Goal: Task Accomplishment & Management: Manage account settings

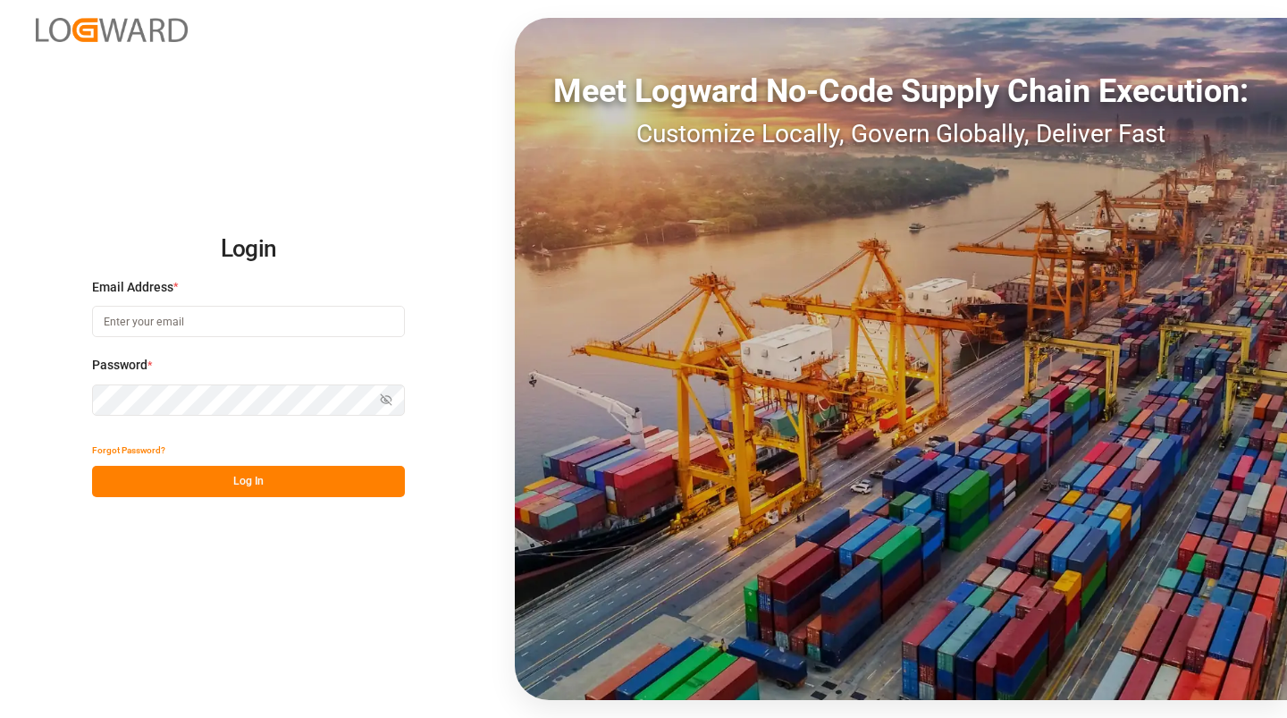
click at [172, 330] on input at bounding box center [248, 321] width 313 height 31
click at [139, 447] on button "Forgot Password?" at bounding box center [128, 449] width 73 height 31
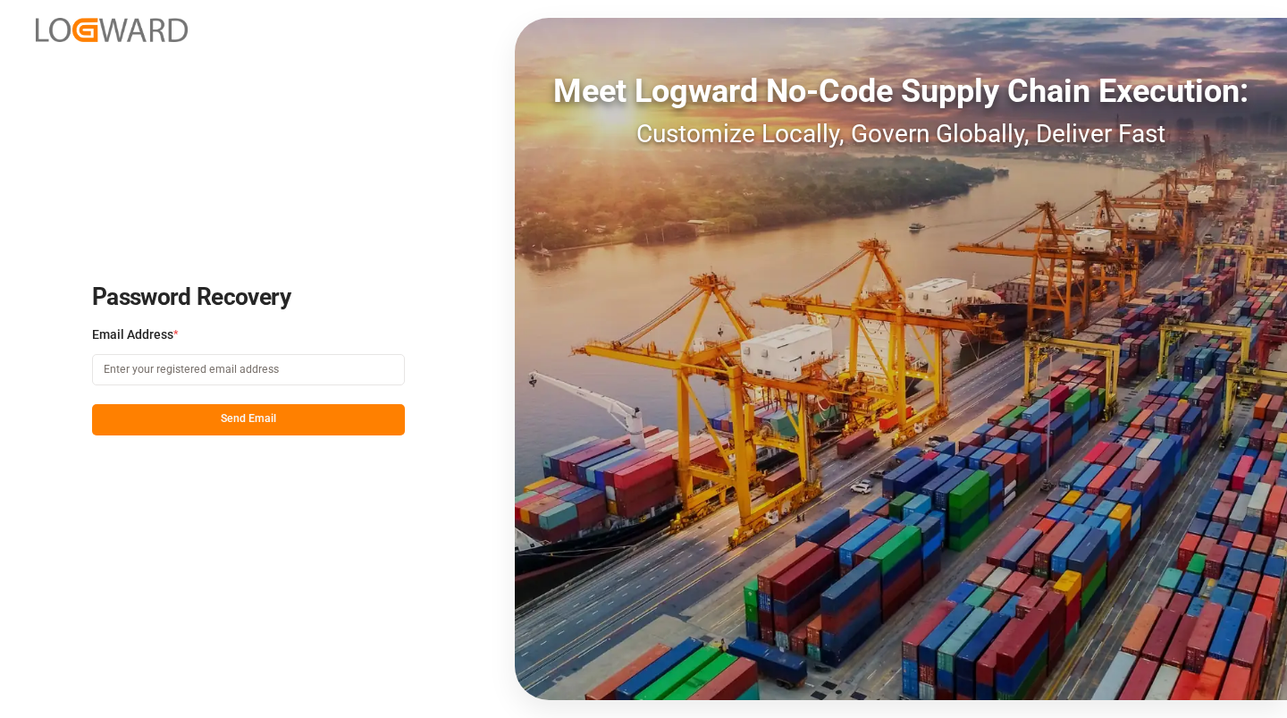
click at [172, 377] on input at bounding box center [248, 369] width 313 height 31
type input "[PERSON_NAME][EMAIL_ADDRESS][PERSON_NAME][DOMAIN_NAME]"
click at [238, 420] on button "Send Email" at bounding box center [248, 419] width 313 height 31
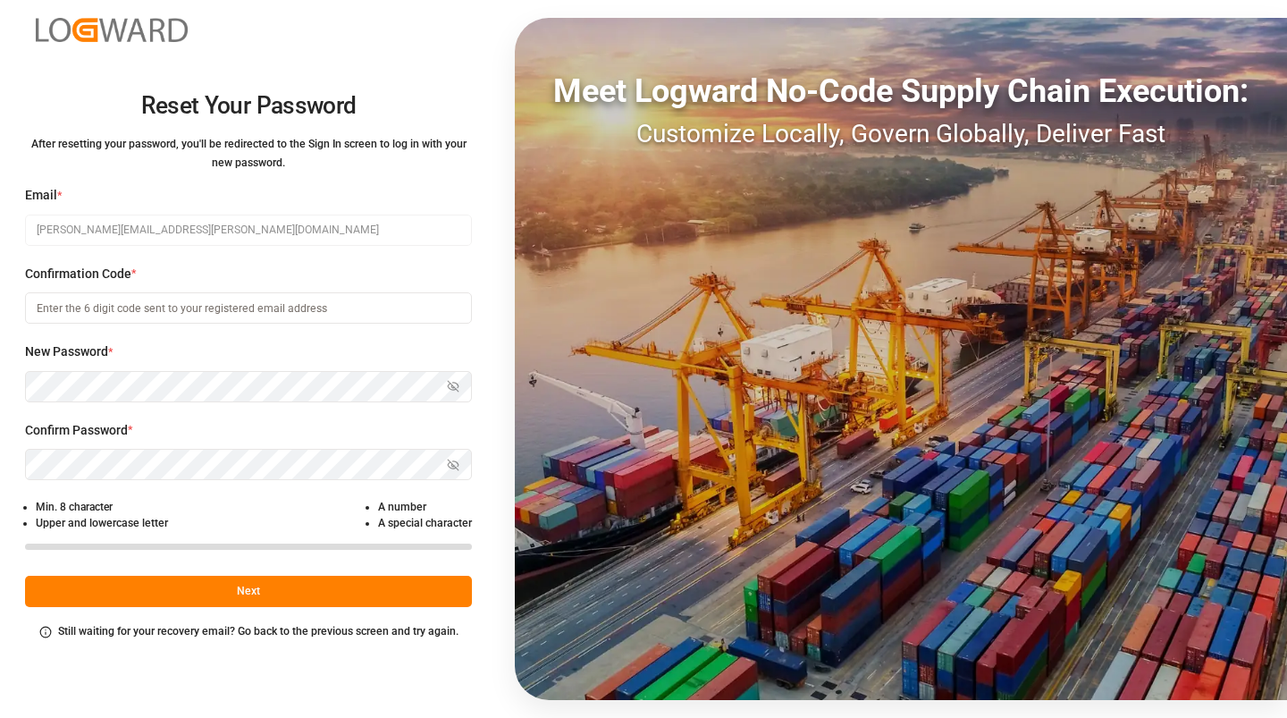
click at [122, 304] on input at bounding box center [248, 307] width 447 height 31
paste input "132177"
type input "132177"
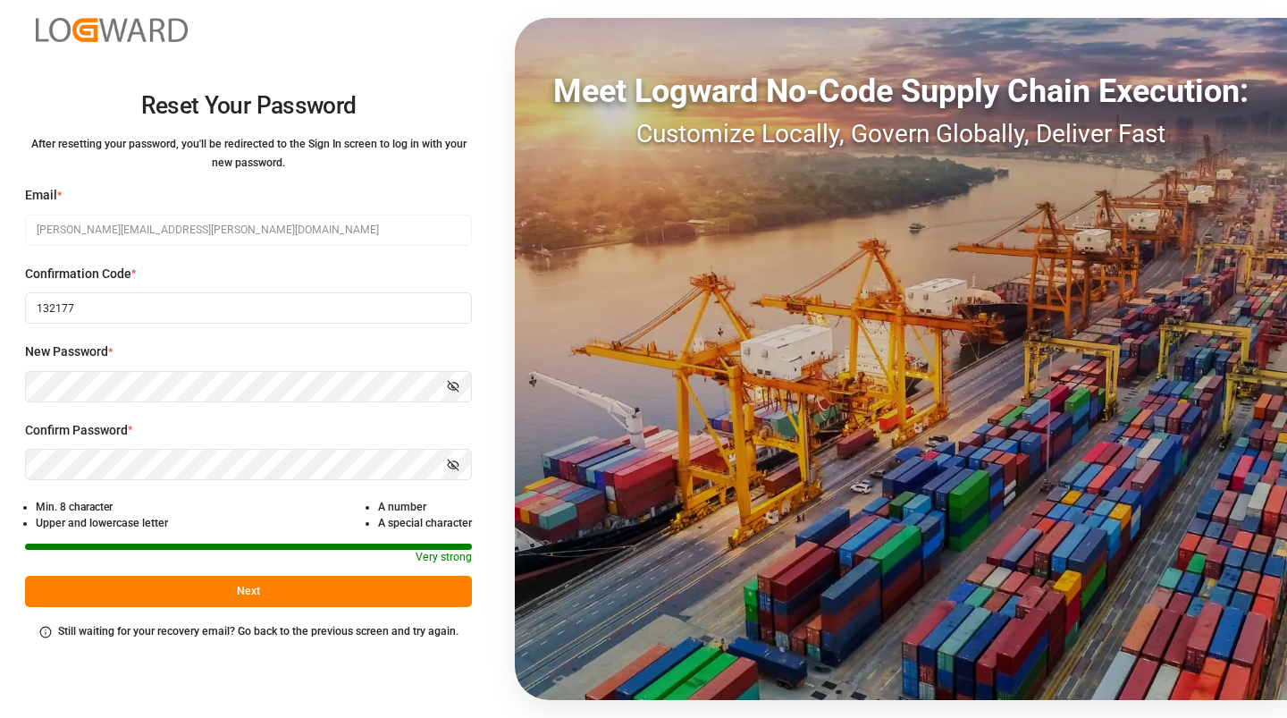
click at [251, 592] on button "Next" at bounding box center [248, 591] width 447 height 31
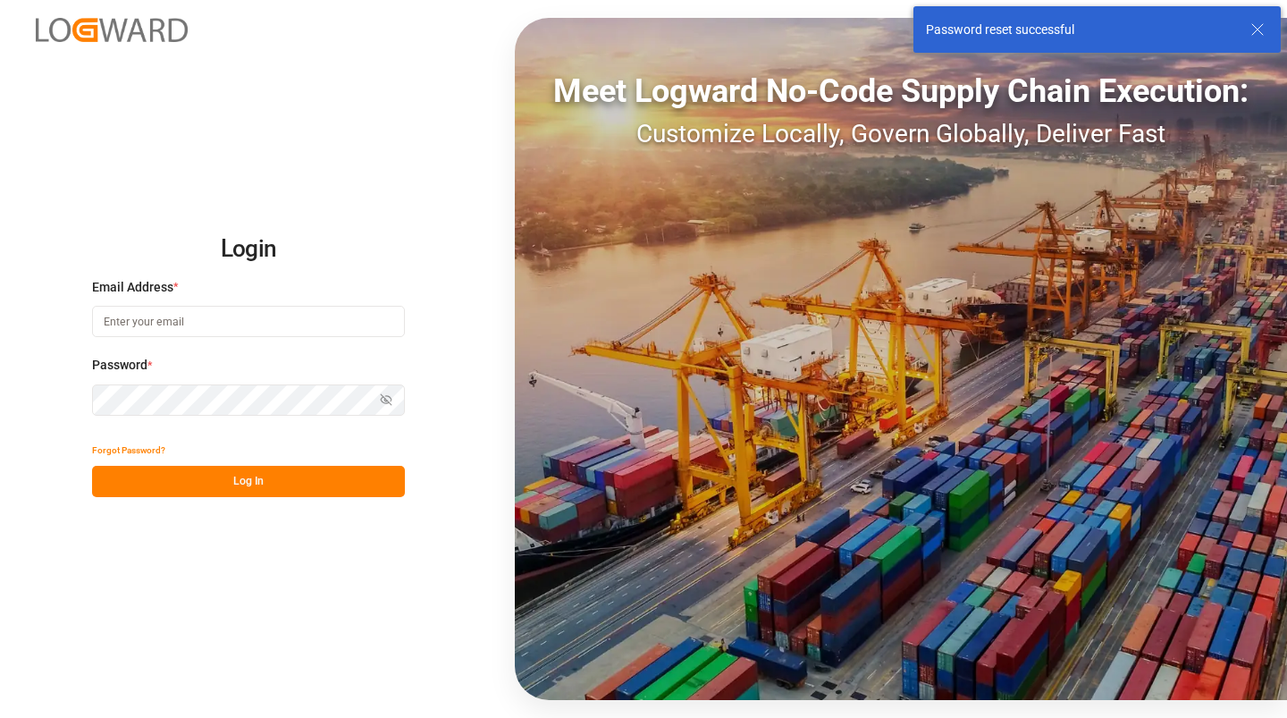
click at [168, 330] on input at bounding box center [248, 321] width 313 height 31
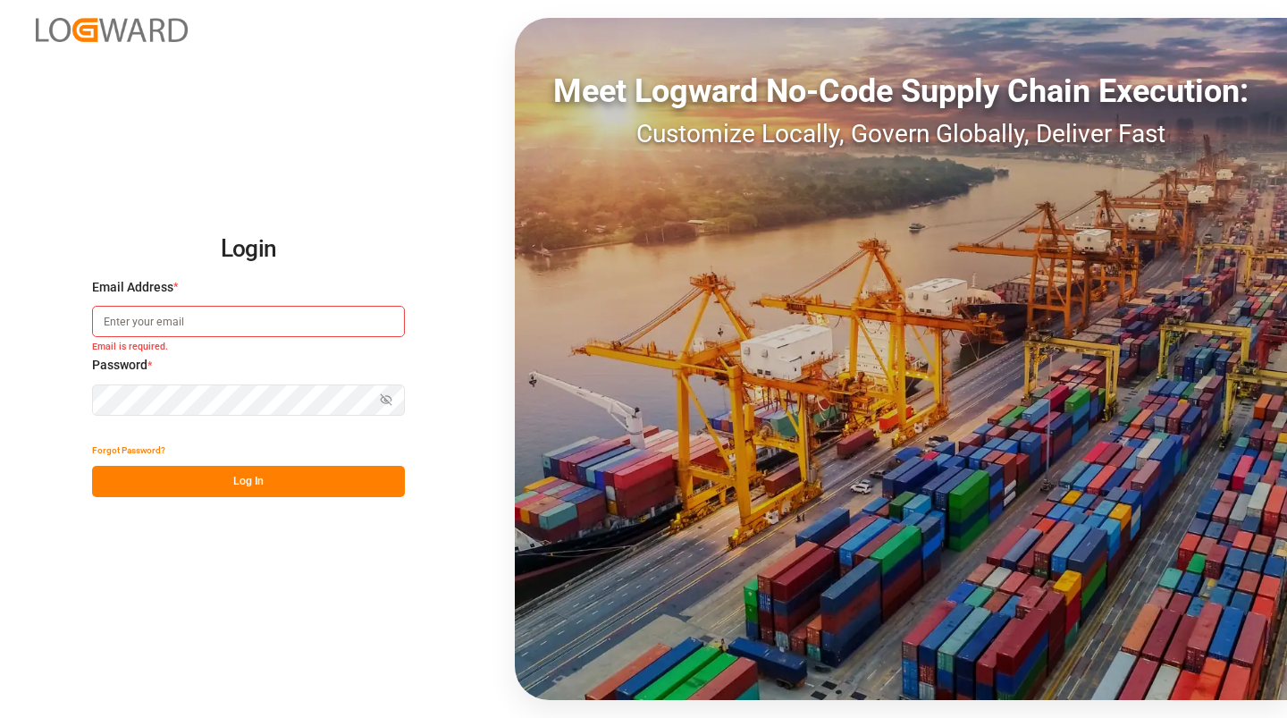
paste input "[PERSON_NAME][EMAIL_ADDRESS][PERSON_NAME][DOMAIN_NAME]"
type input "[PERSON_NAME][EMAIL_ADDRESS][PERSON_NAME][DOMAIN_NAME]"
click at [256, 480] on button "Log In" at bounding box center [248, 481] width 313 height 31
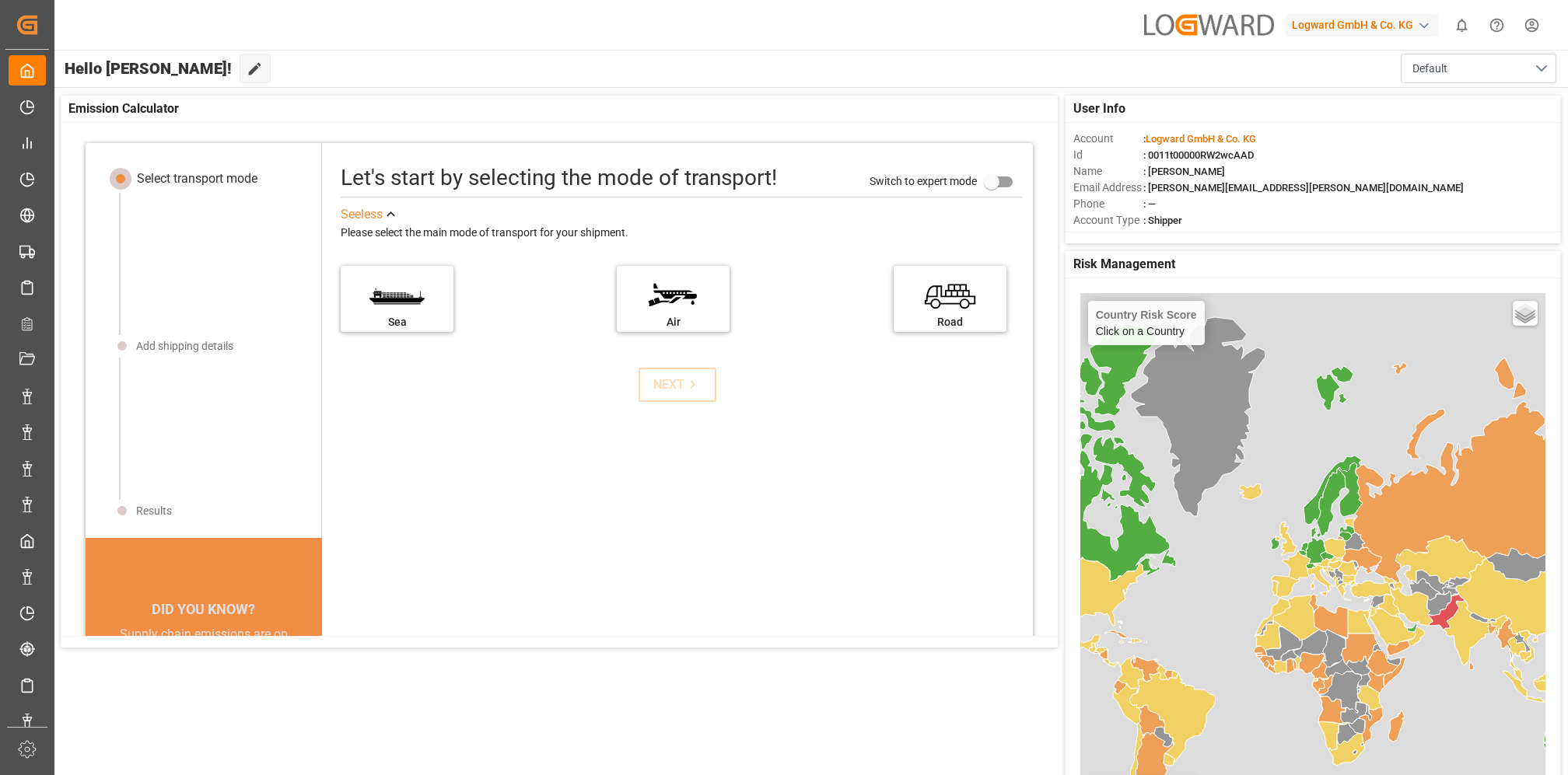
click at [1119, 22] on icon "Help Center" at bounding box center [1497, 25] width 14 height 14
click at [1119, 24] on div "button" at bounding box center [1424, 26] width 16 height 16
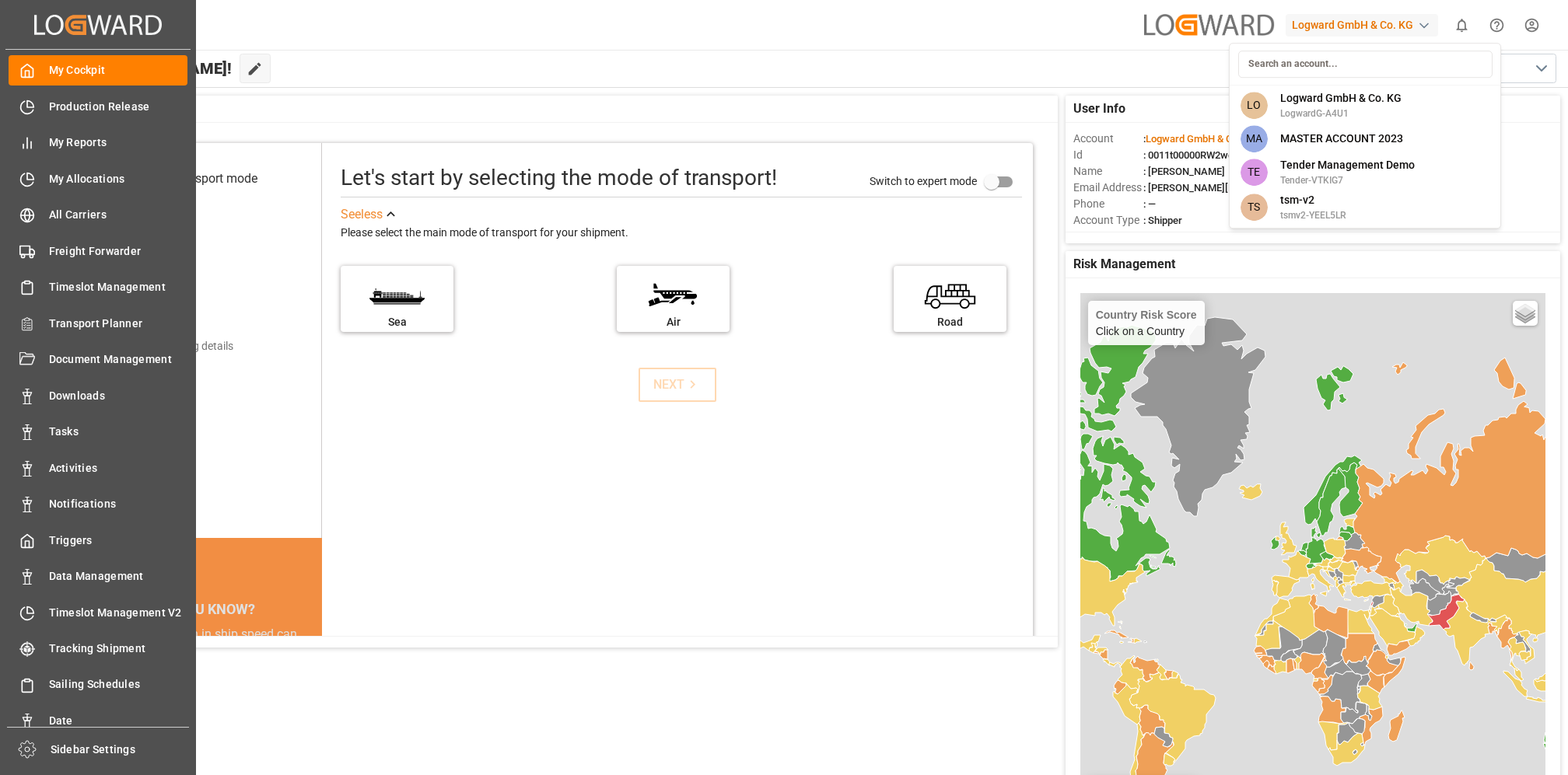
click at [27, 107] on html "Created by potrace 1.15, written by [PERSON_NAME] [DATE]-[DATE] Created by potr…" at bounding box center [784, 387] width 1568 height 775
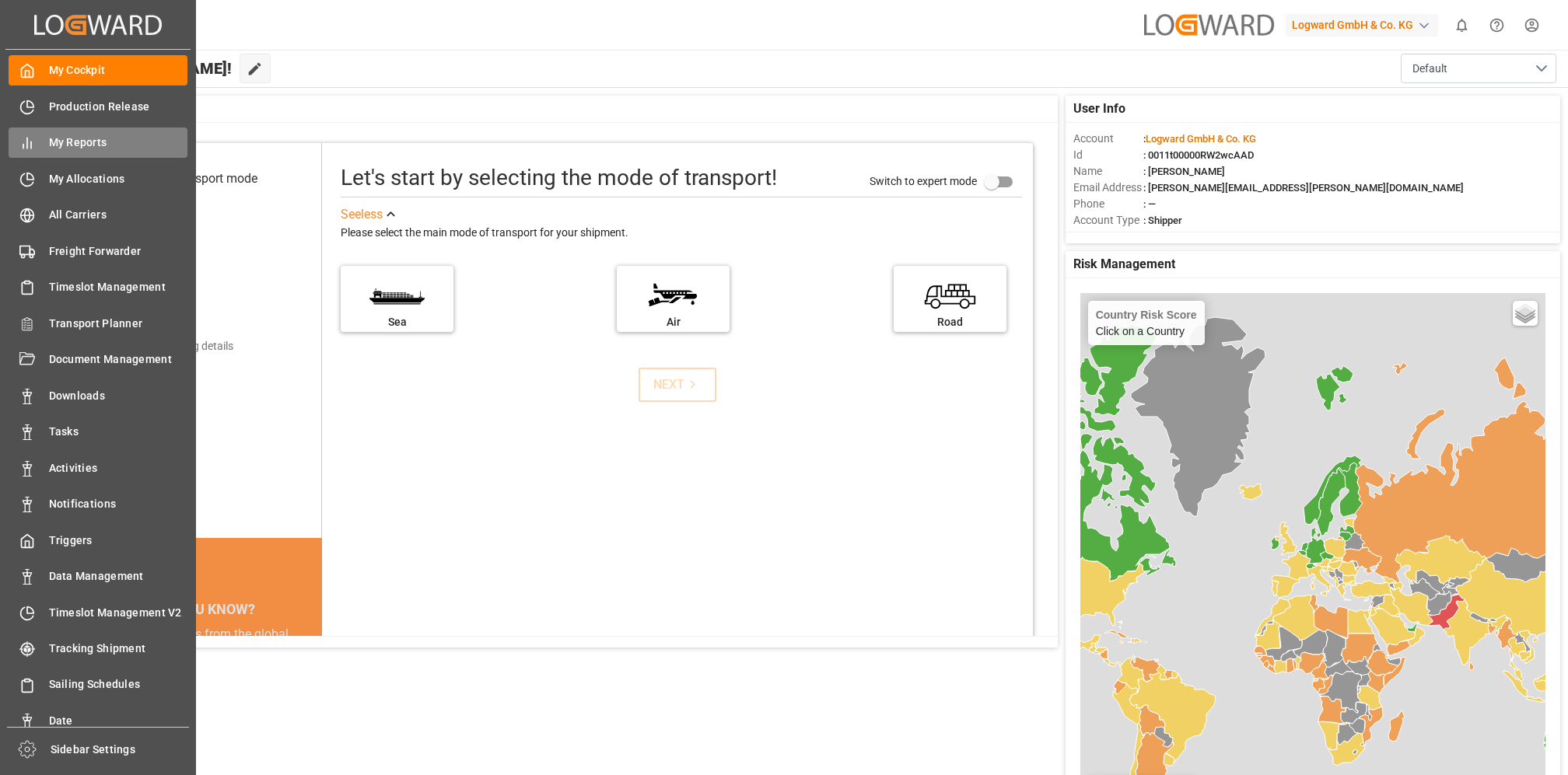
click at [80, 148] on span "My Reports" at bounding box center [118, 143] width 139 height 17
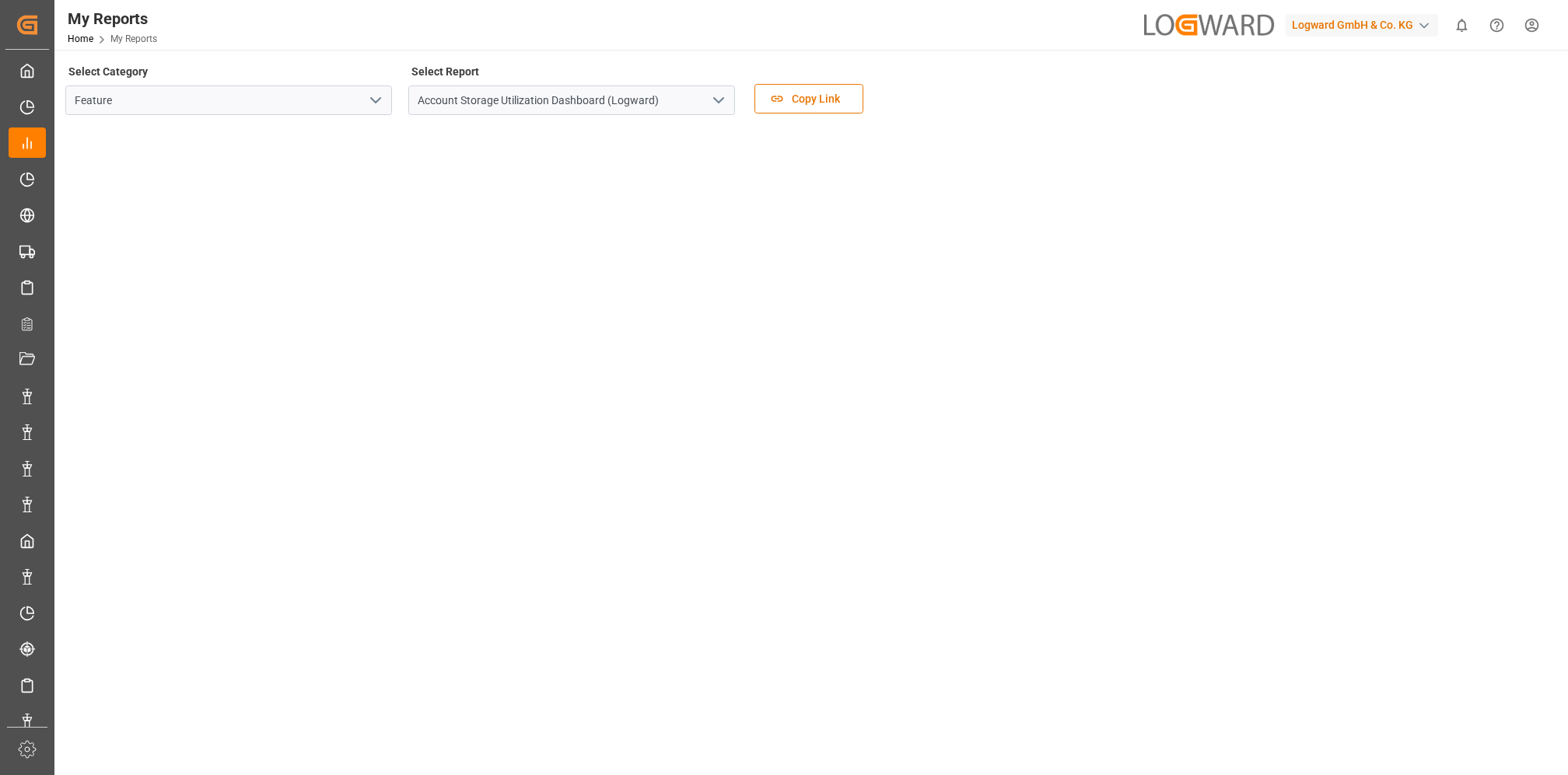
click at [377, 99] on polyline "open menu" at bounding box center [375, 100] width 10 height 4
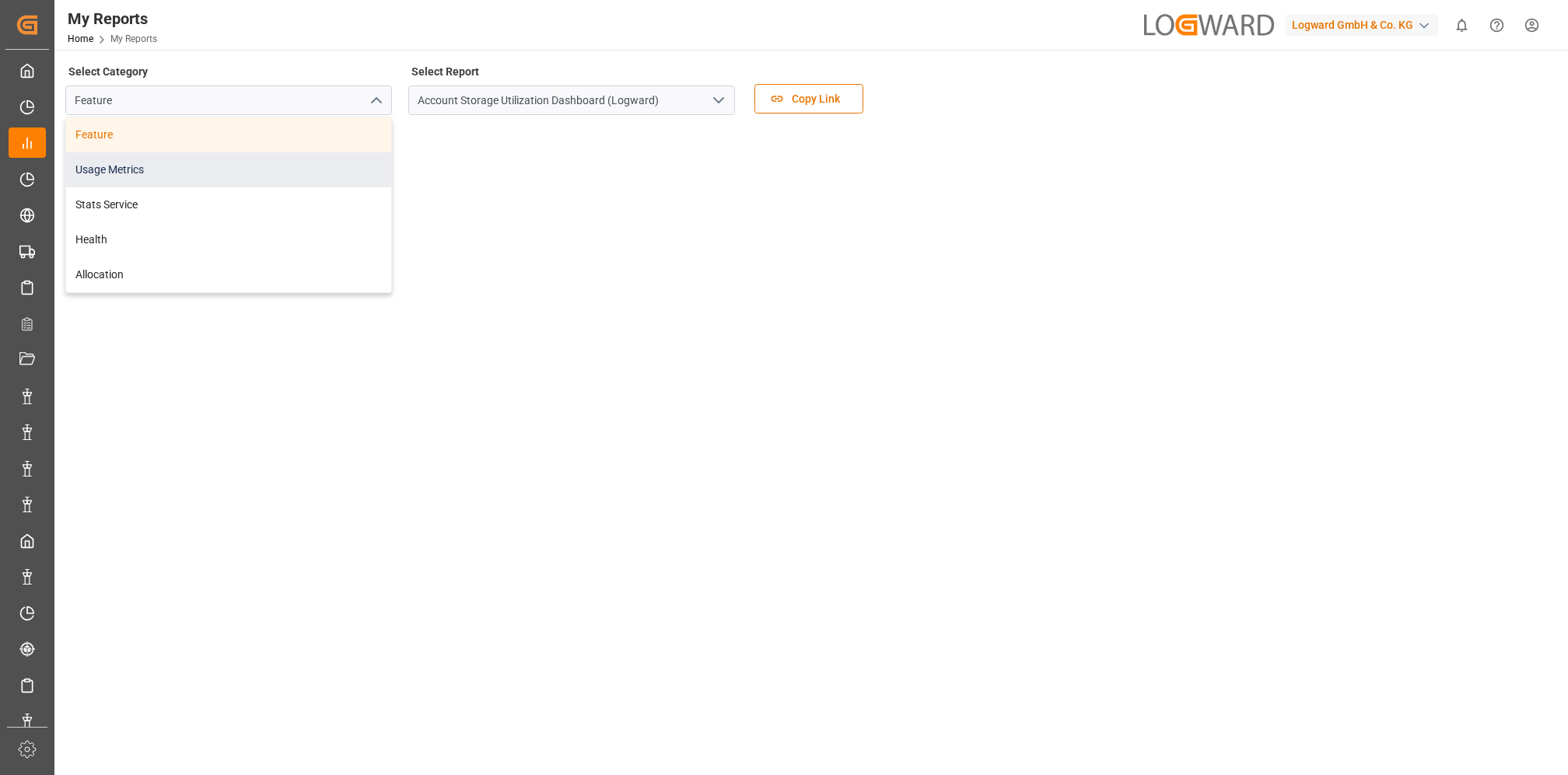
click at [170, 172] on div "Usage Metrics" at bounding box center [229, 170] width 325 height 35
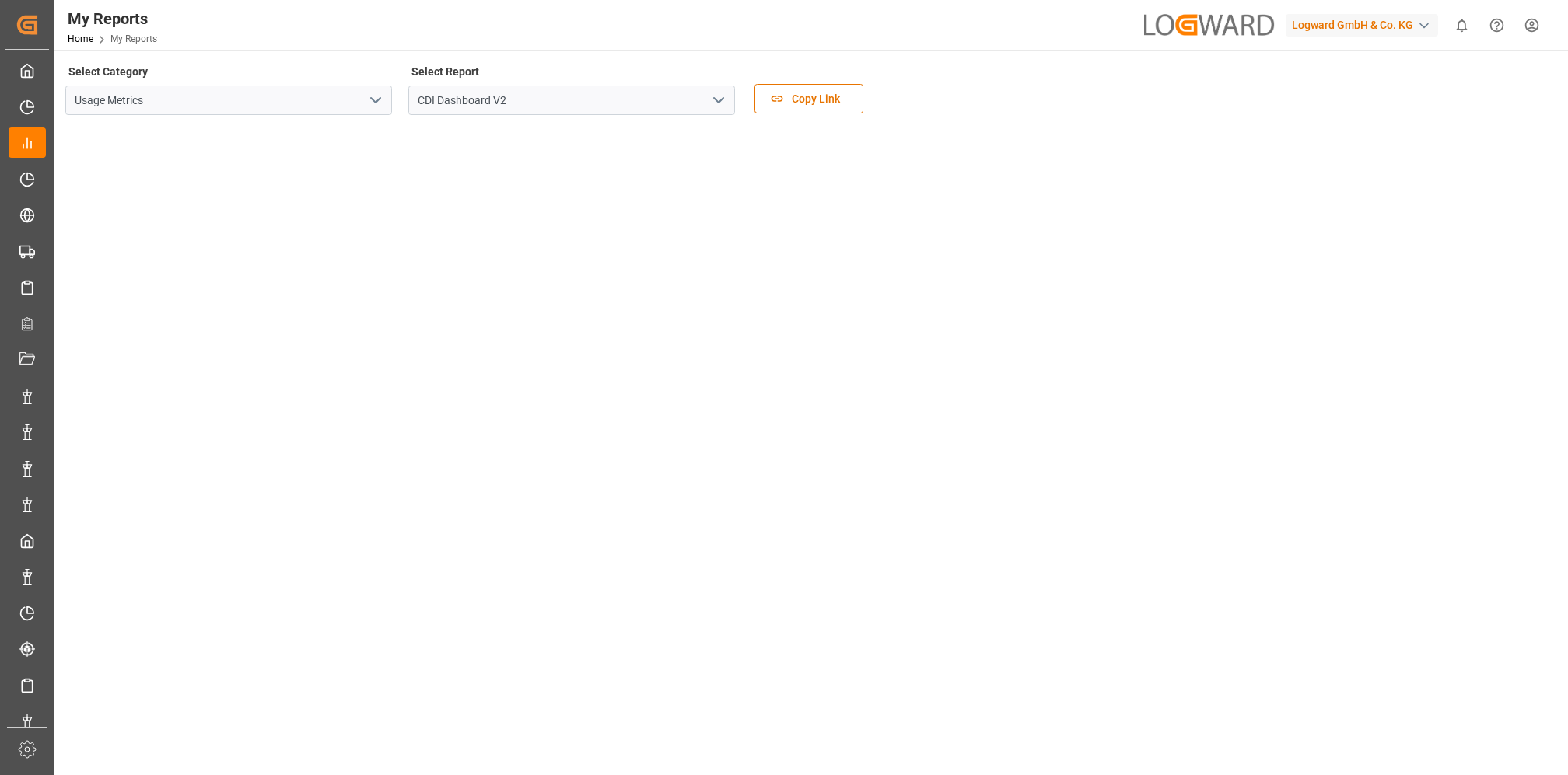
click at [720, 95] on icon "open menu" at bounding box center [718, 100] width 18 height 18
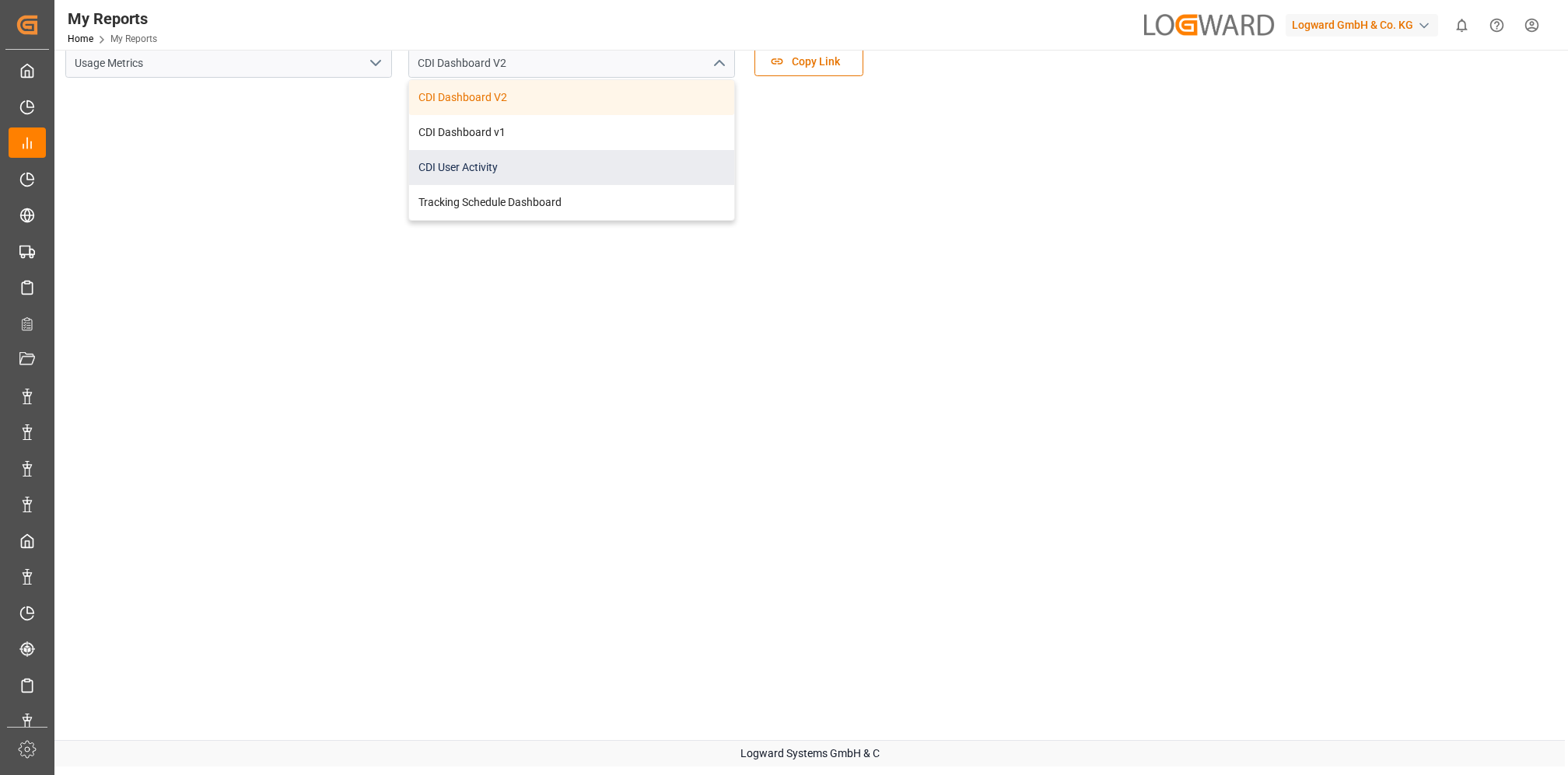
scroll to position [43, 0]
click at [475, 160] on div "CDI User Activity" at bounding box center [572, 162] width 325 height 35
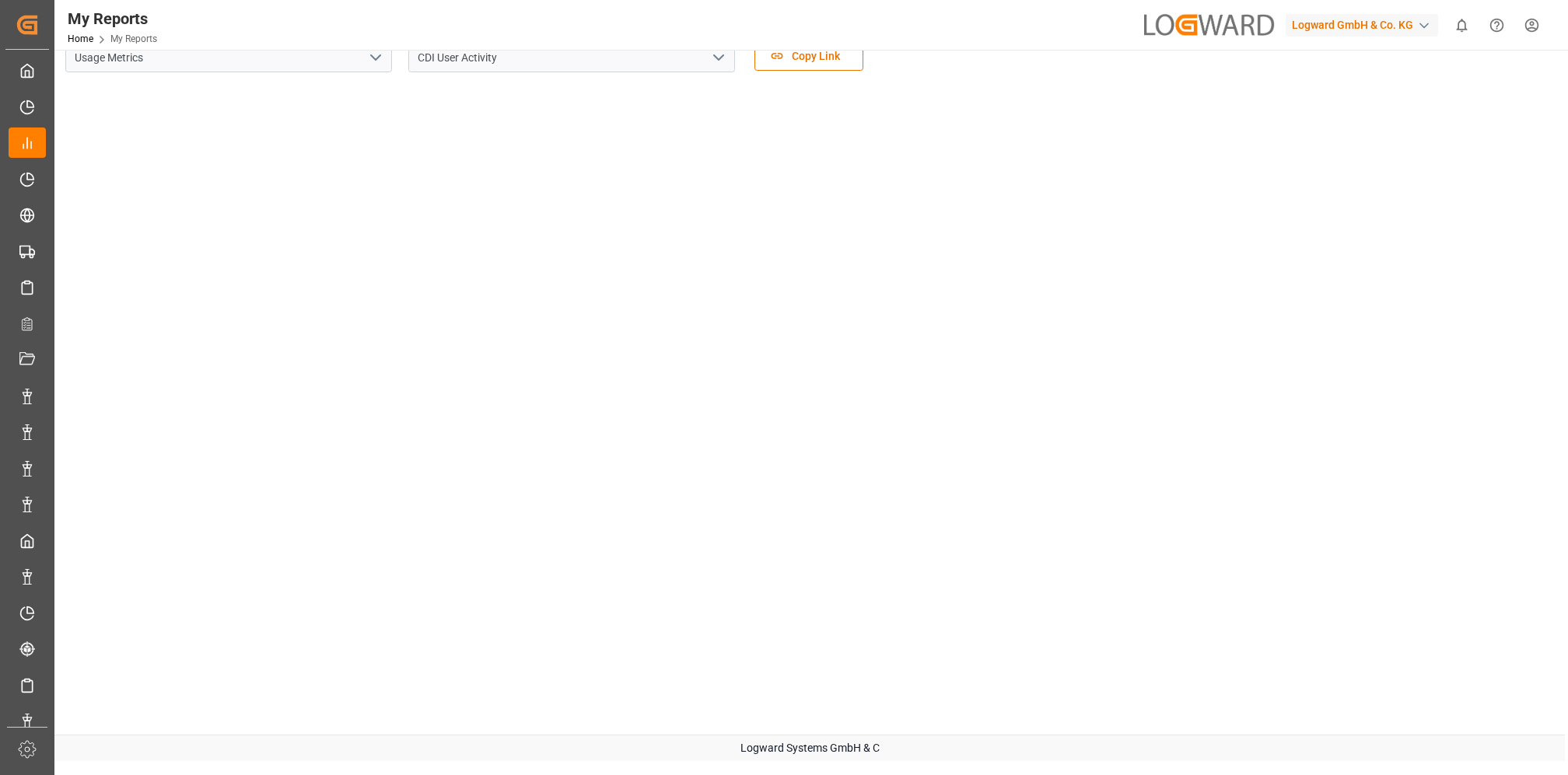
click at [373, 59] on icon "open menu" at bounding box center [375, 57] width 18 height 18
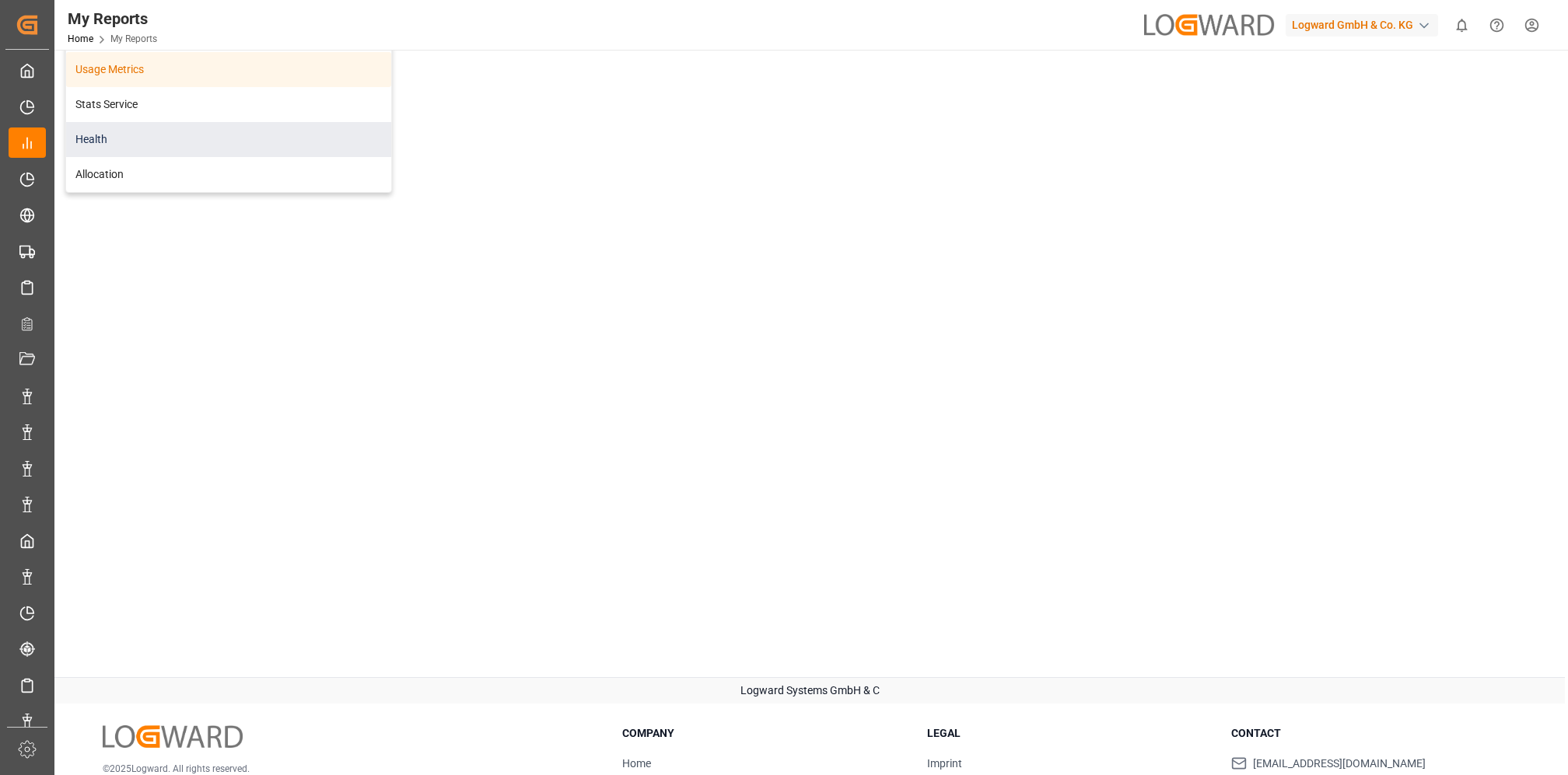
scroll to position [106, 0]
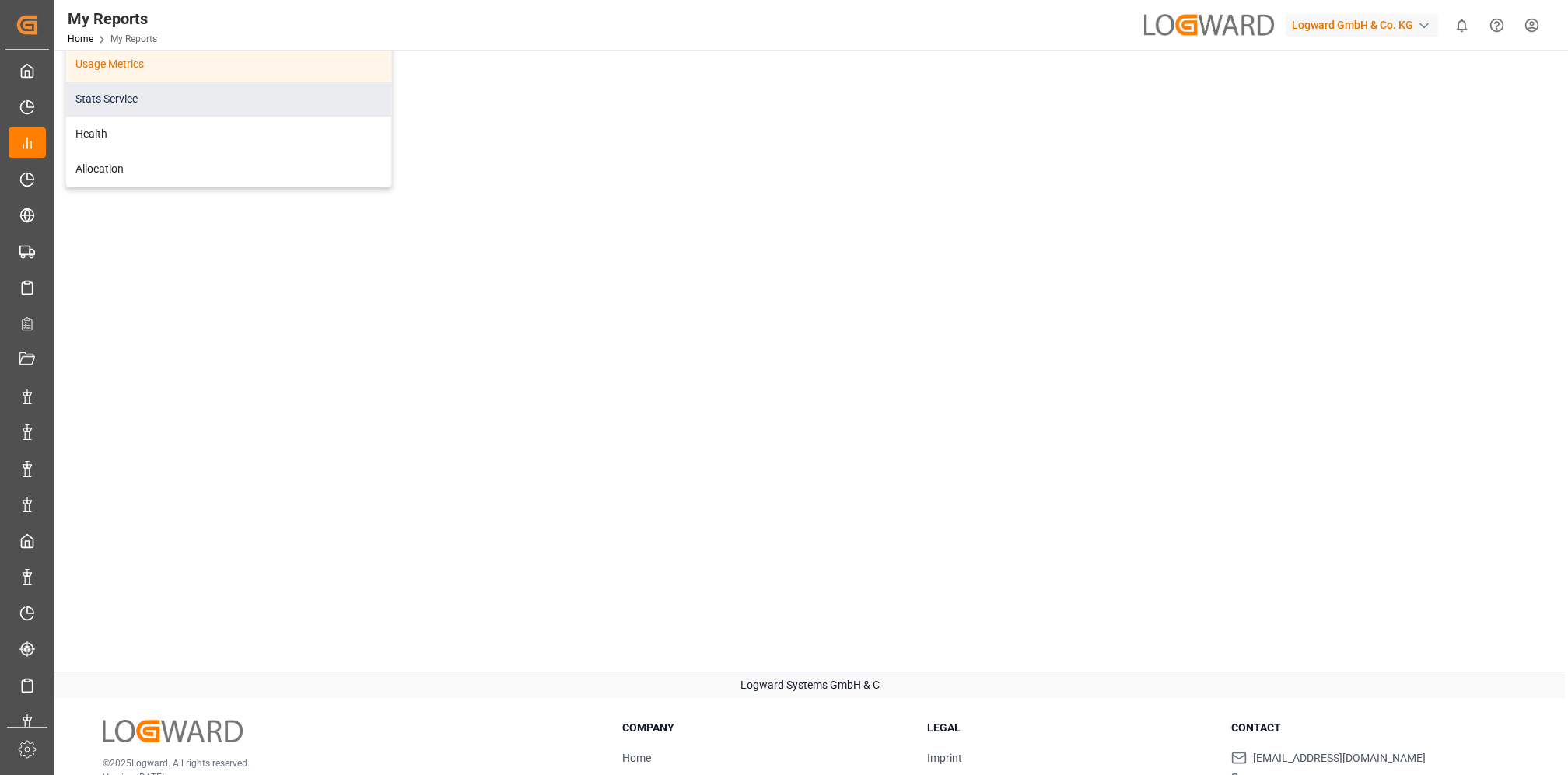
click at [124, 96] on div "Stats Service" at bounding box center [229, 99] width 325 height 35
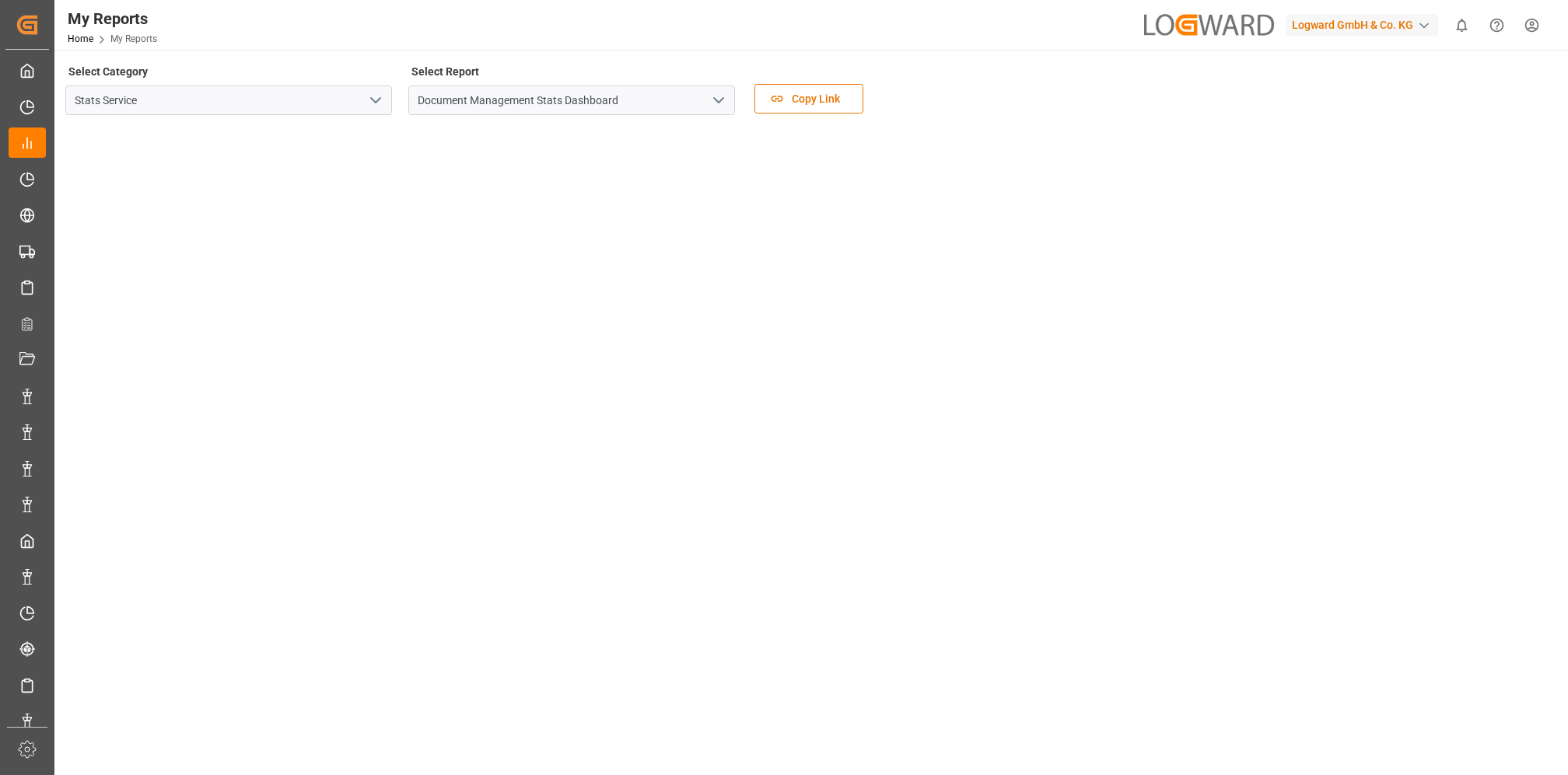
click at [720, 98] on icon "open menu" at bounding box center [718, 100] width 18 height 18
click at [1054, 64] on div "Select Category Stats Service Select Report Document Management Stats Dashboard…" at bounding box center [809, 93] width 1488 height 65
click at [1119, 352] on tableau-viz at bounding box center [809, 440] width 1485 height 625
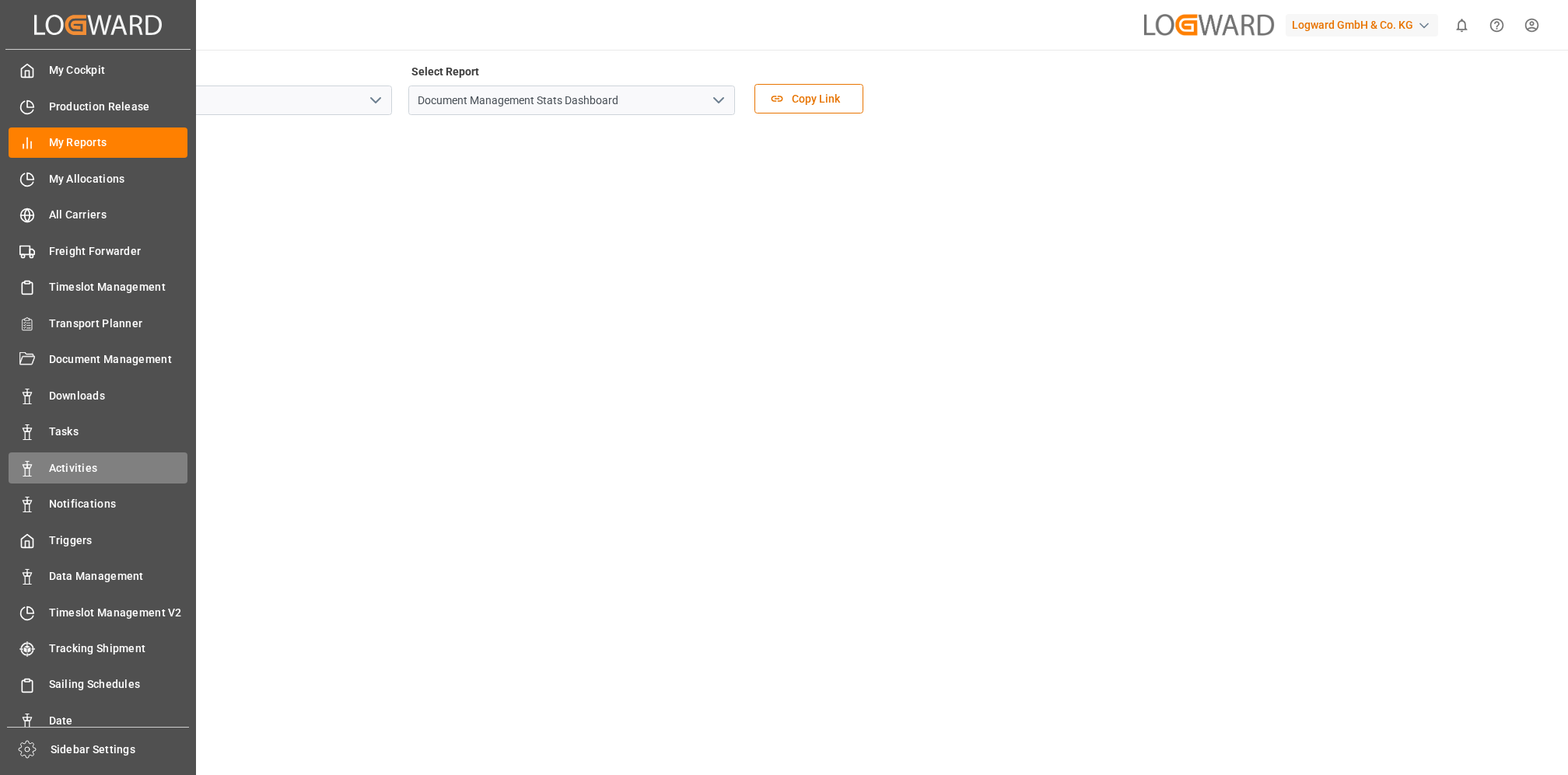
click at [99, 472] on span "Activities" at bounding box center [118, 468] width 139 height 17
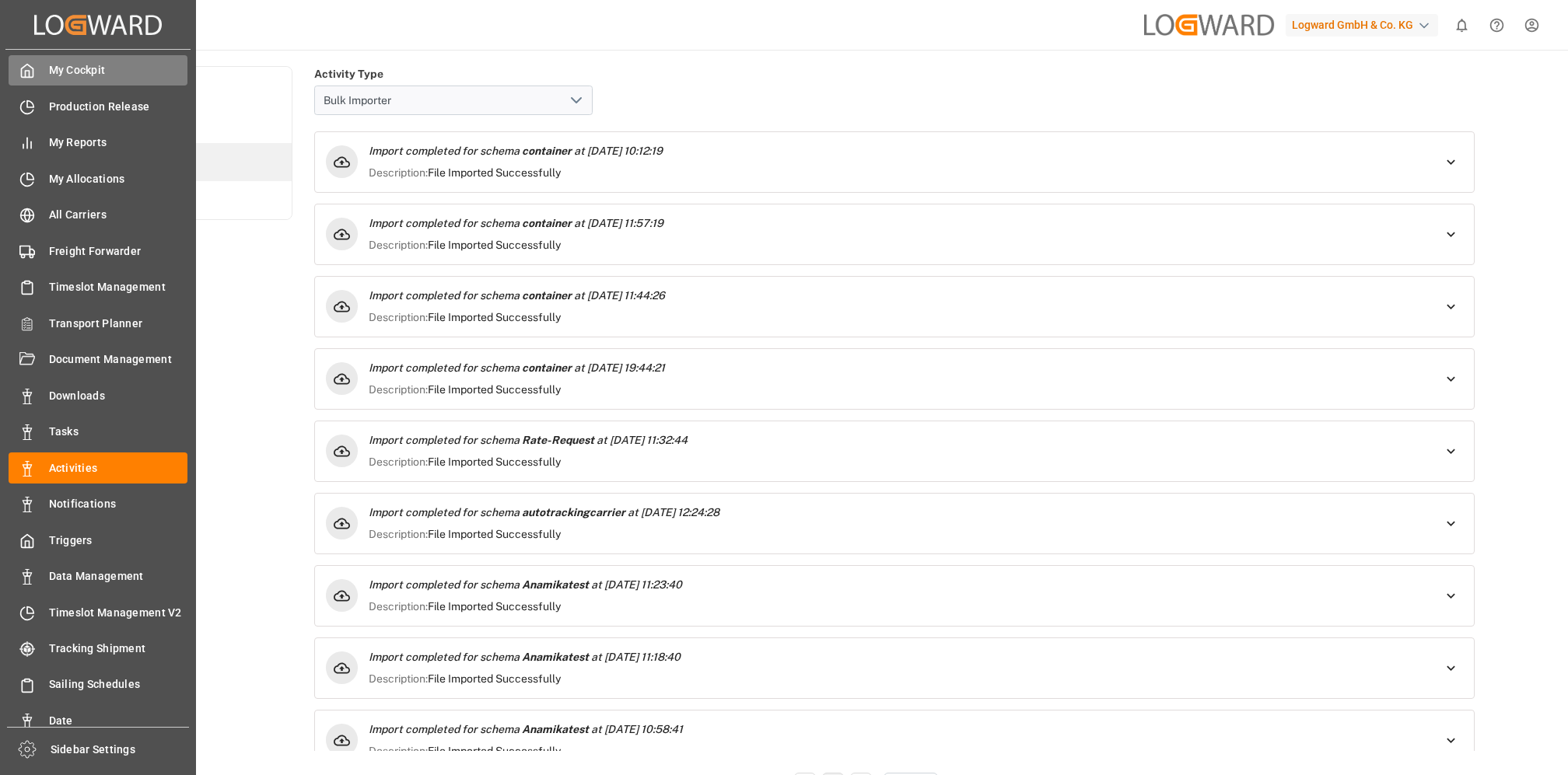
click at [65, 65] on span "My Cockpit" at bounding box center [118, 70] width 139 height 17
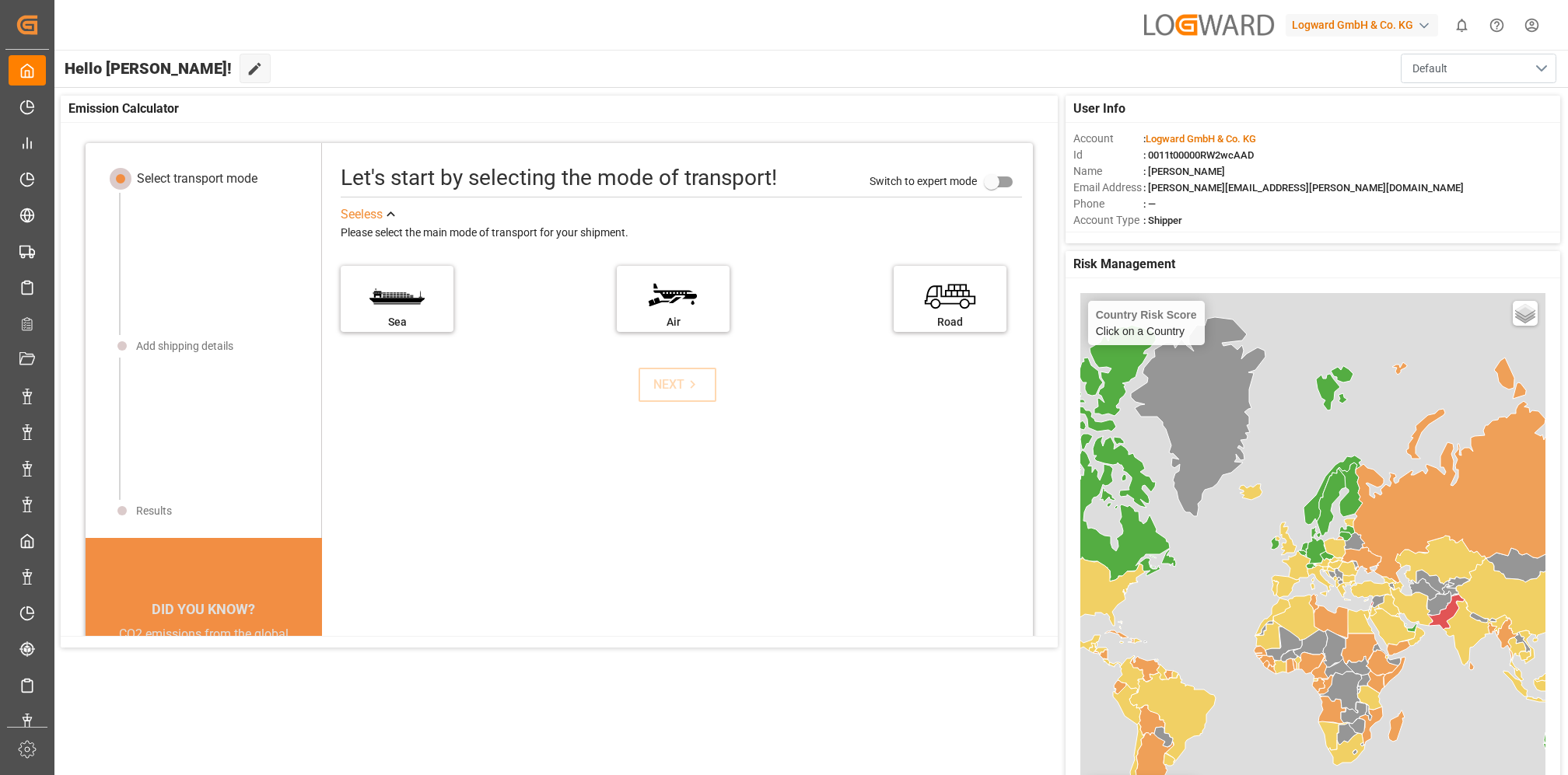
click at [1119, 70] on button "Default" at bounding box center [1478, 69] width 156 height 30
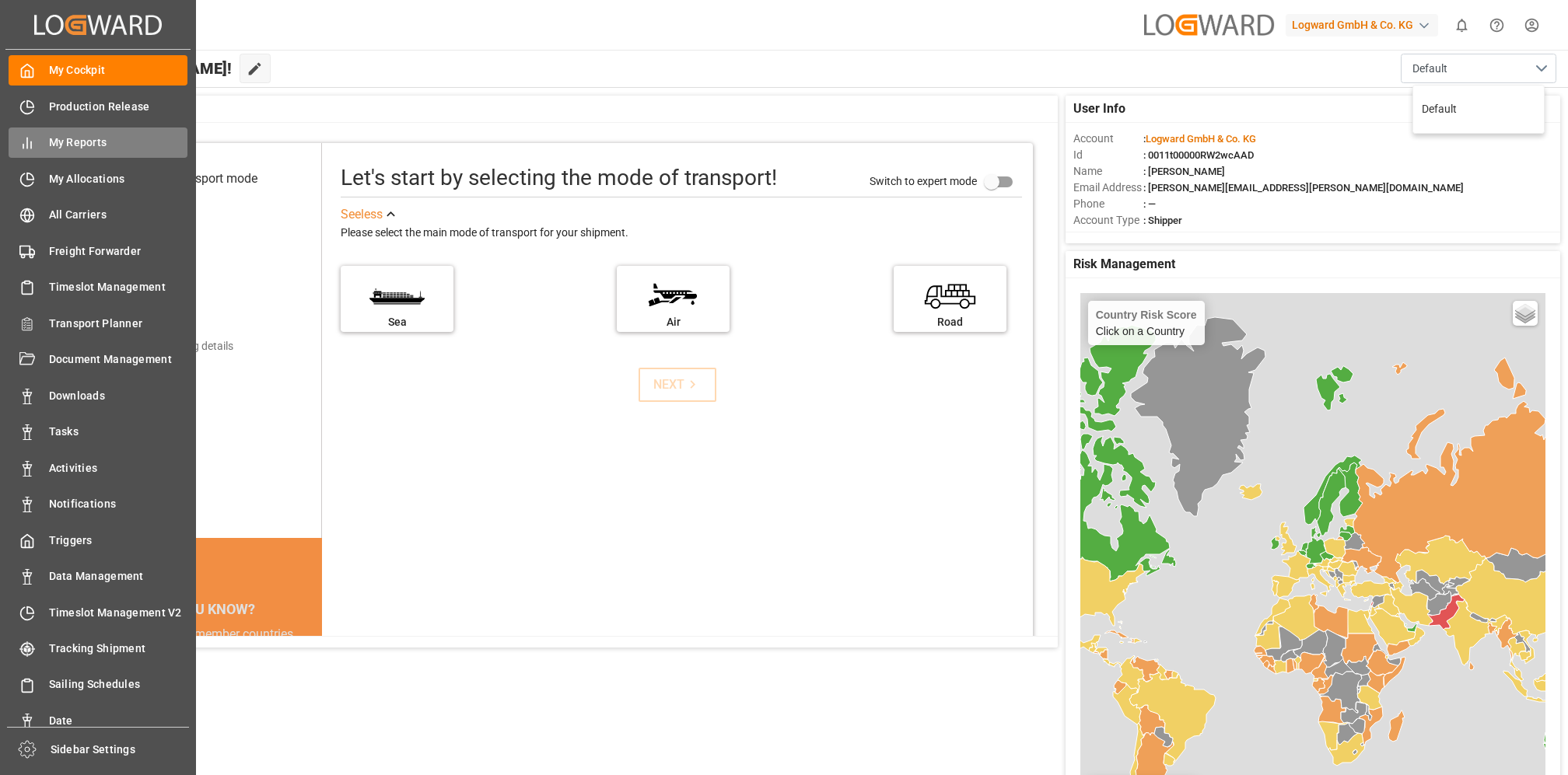
click at [78, 143] on span "My Reports" at bounding box center [118, 143] width 139 height 17
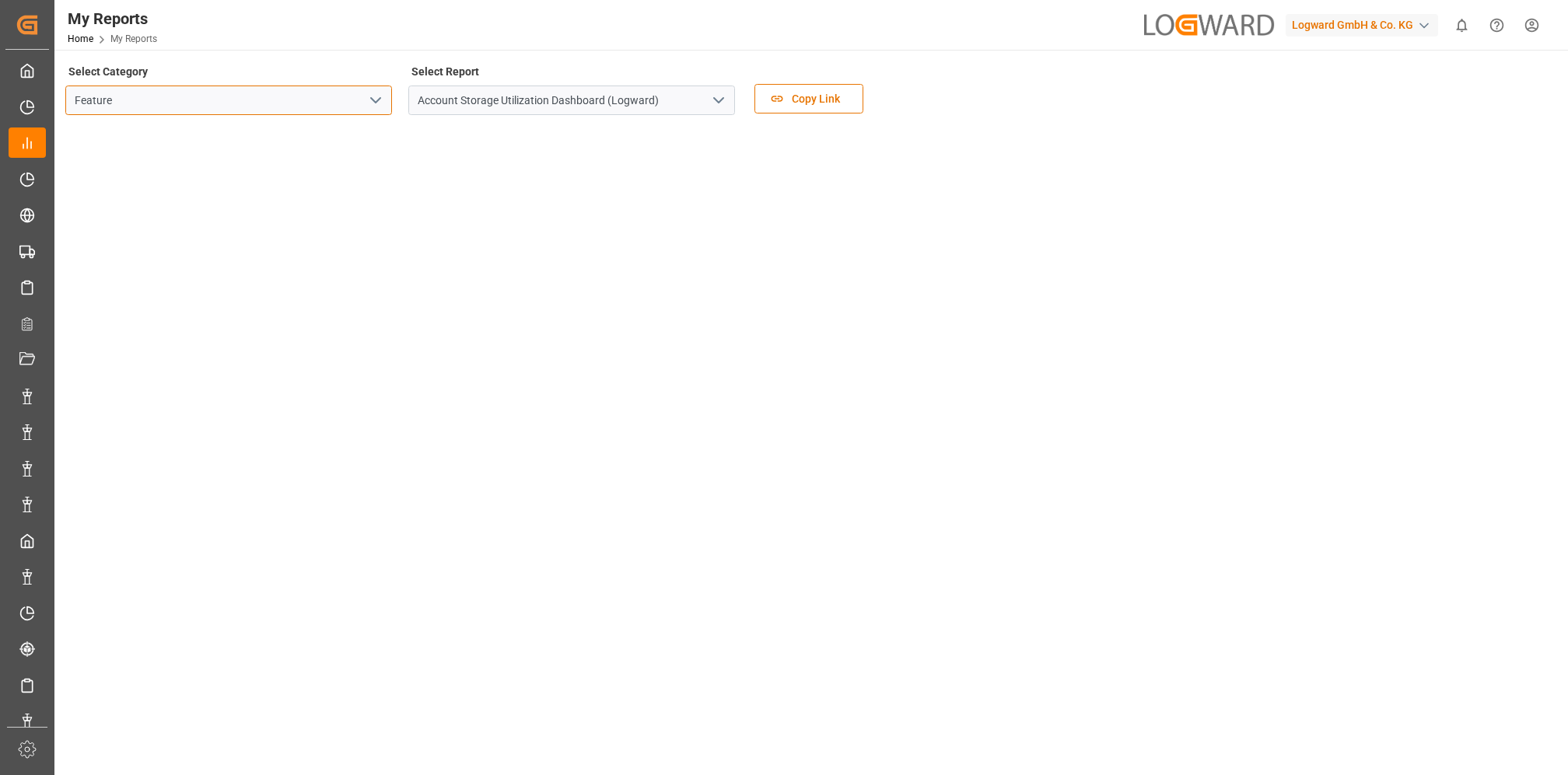
click at [352, 106] on input "Feature" at bounding box center [228, 100] width 326 height 30
click at [380, 99] on icon "open menu" at bounding box center [375, 100] width 18 height 18
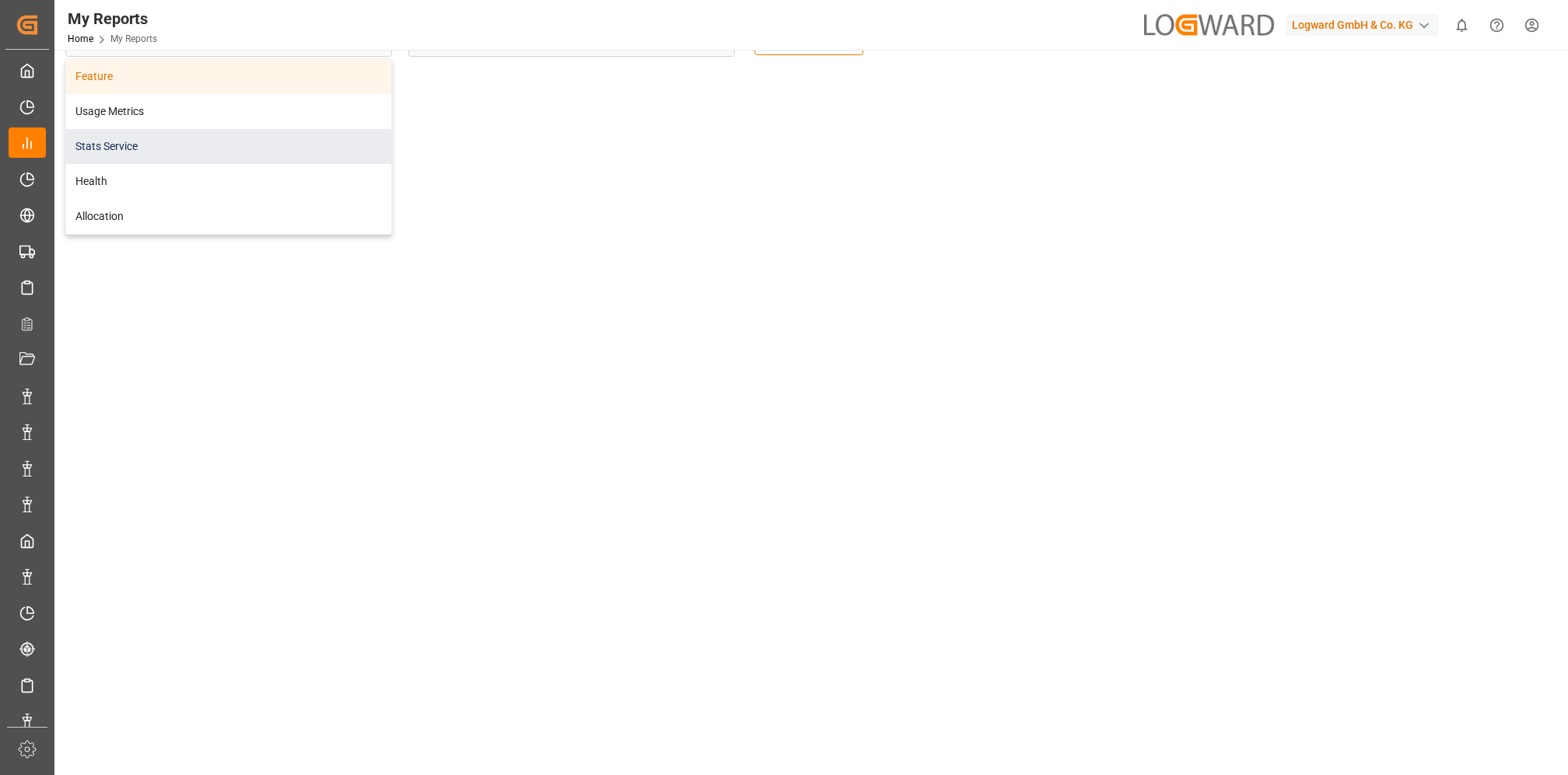
scroll to position [62, 0]
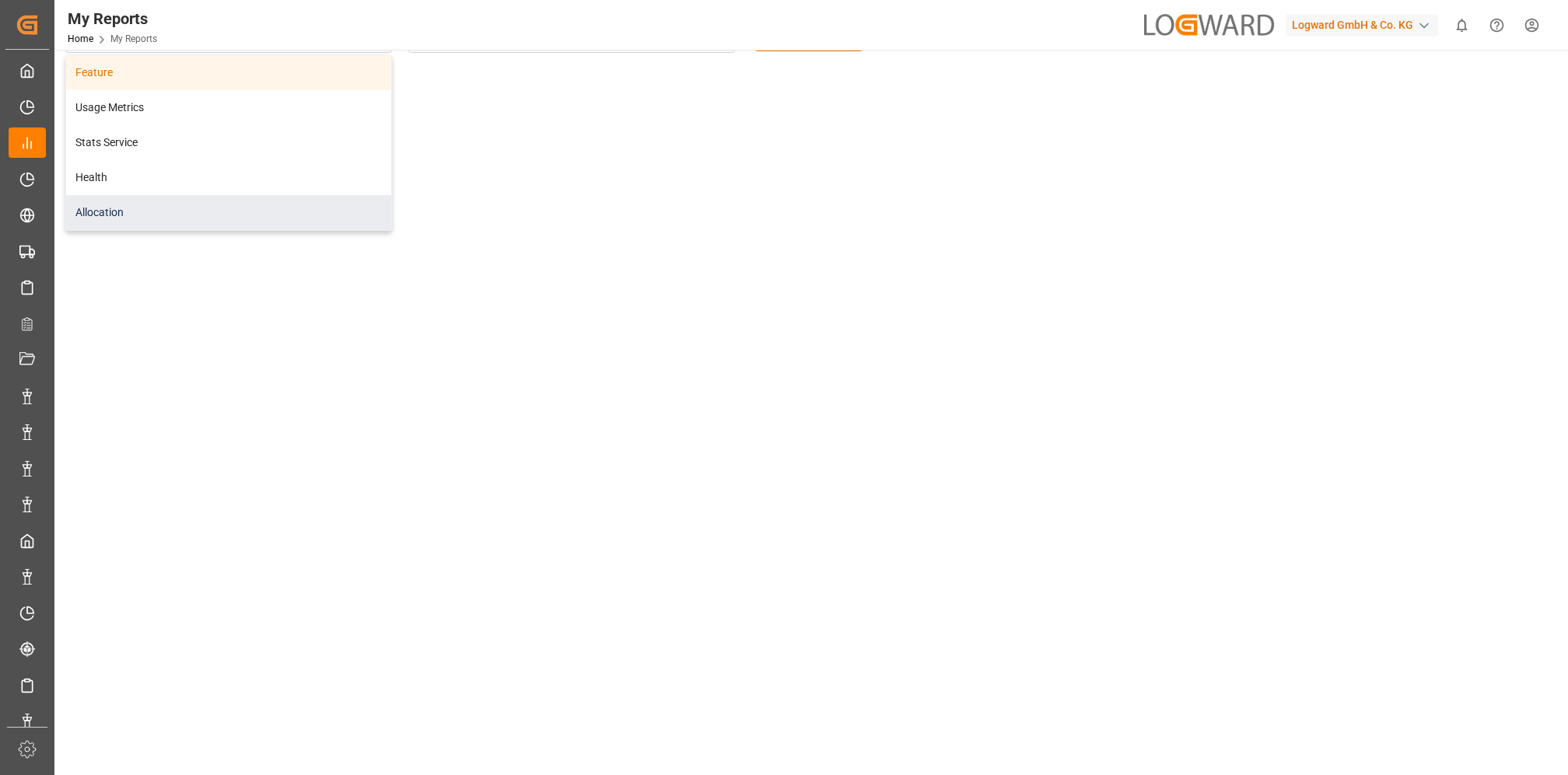
click at [112, 207] on div "Allocation" at bounding box center [229, 212] width 325 height 35
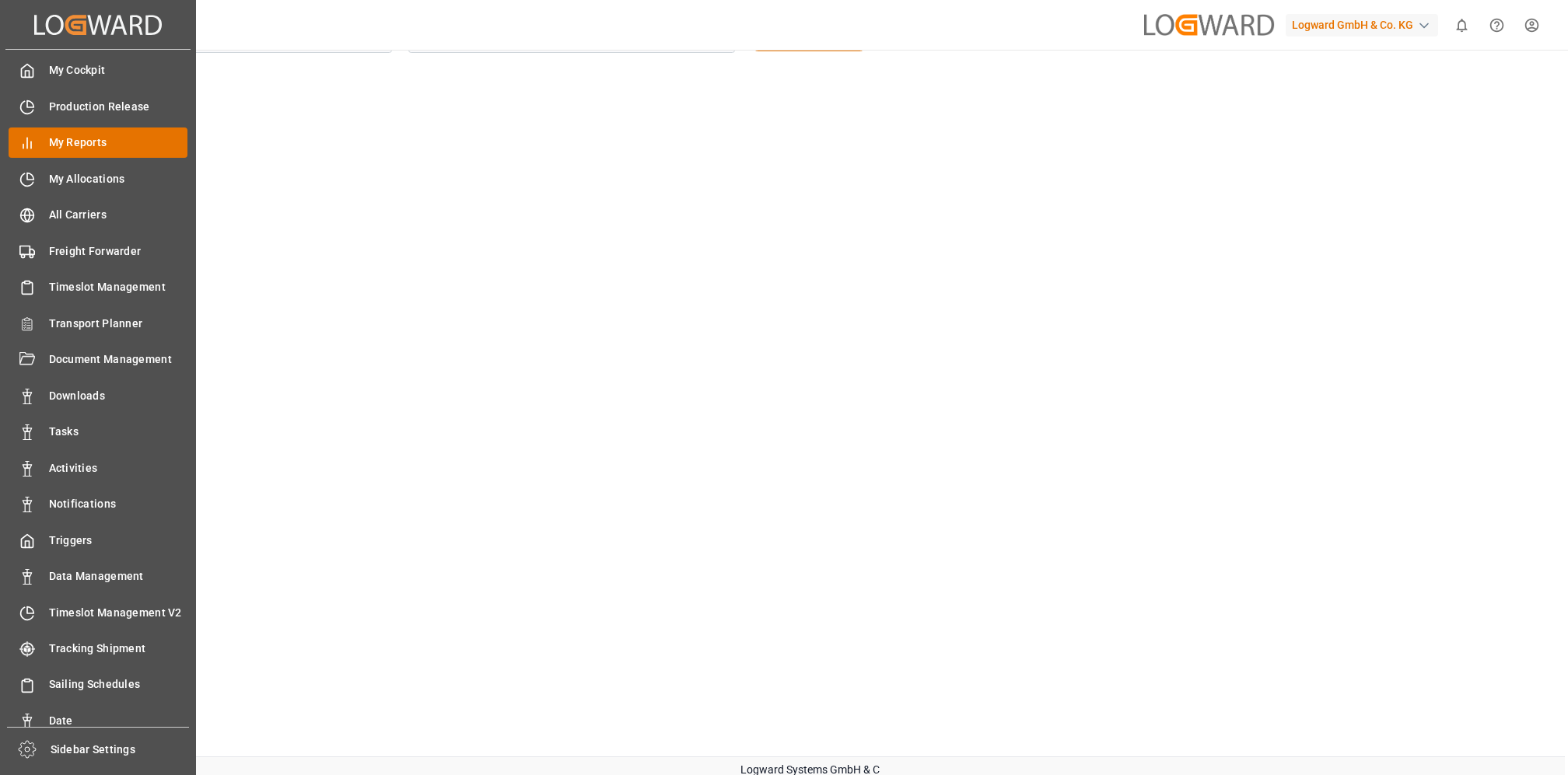
click at [84, 150] on span "My Reports" at bounding box center [118, 143] width 139 height 17
click at [69, 142] on span "My Reports" at bounding box center [118, 143] width 139 height 17
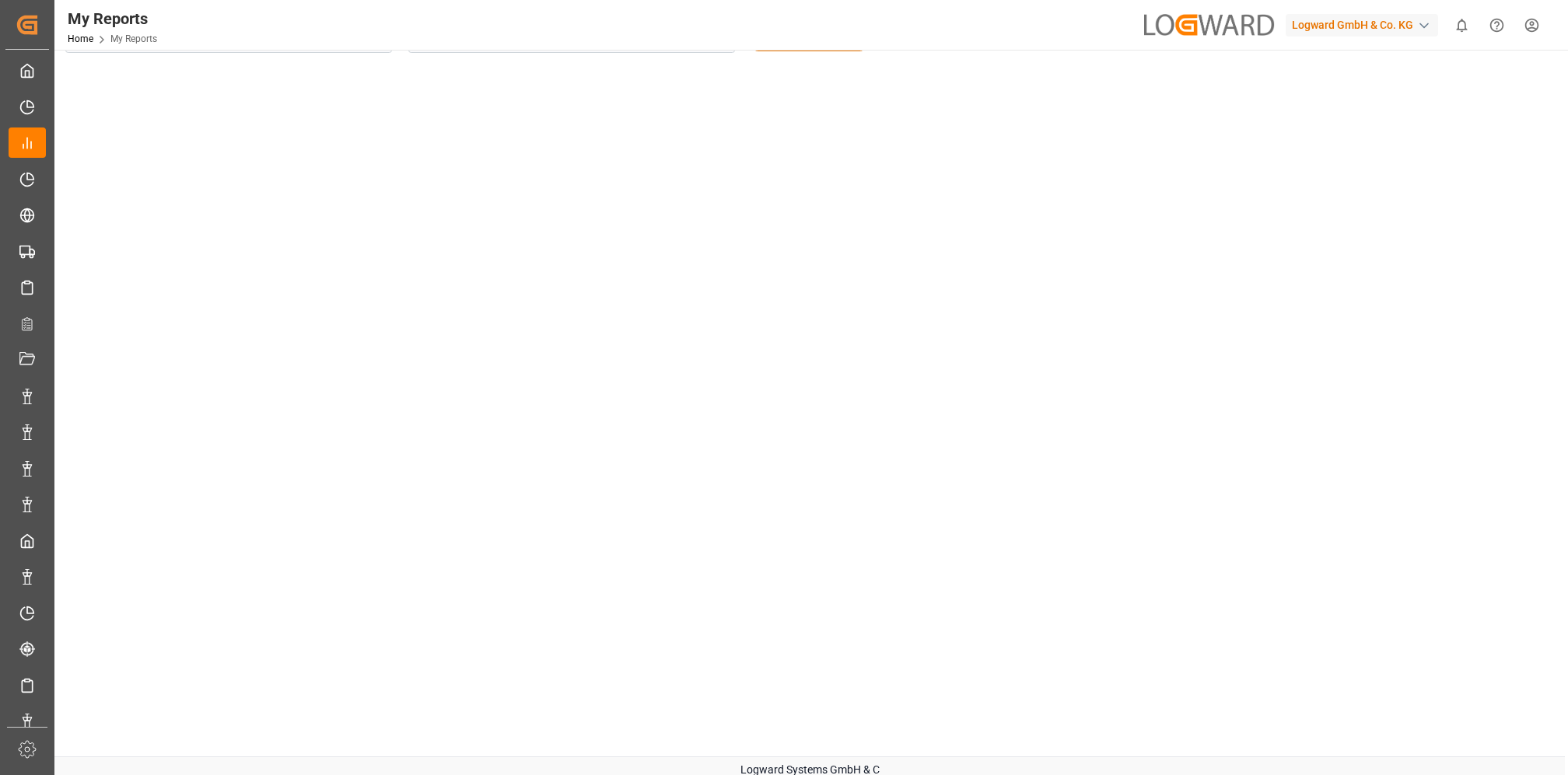
click at [120, 35] on span "My Reports" at bounding box center [134, 38] width 47 height 11
click at [77, 34] on link "Home" at bounding box center [80, 38] width 25 height 11
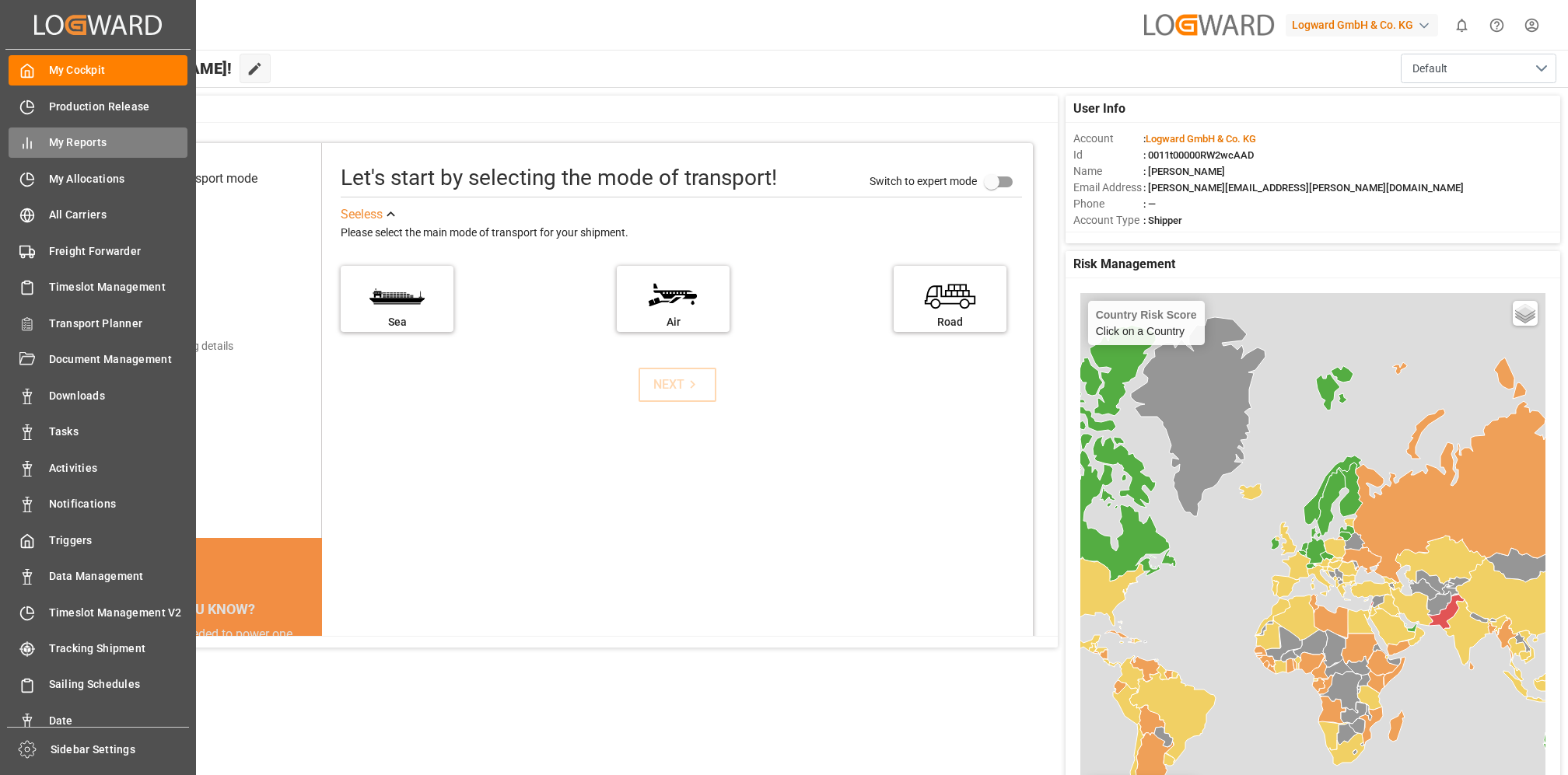
click at [77, 148] on span "My Reports" at bounding box center [118, 143] width 139 height 17
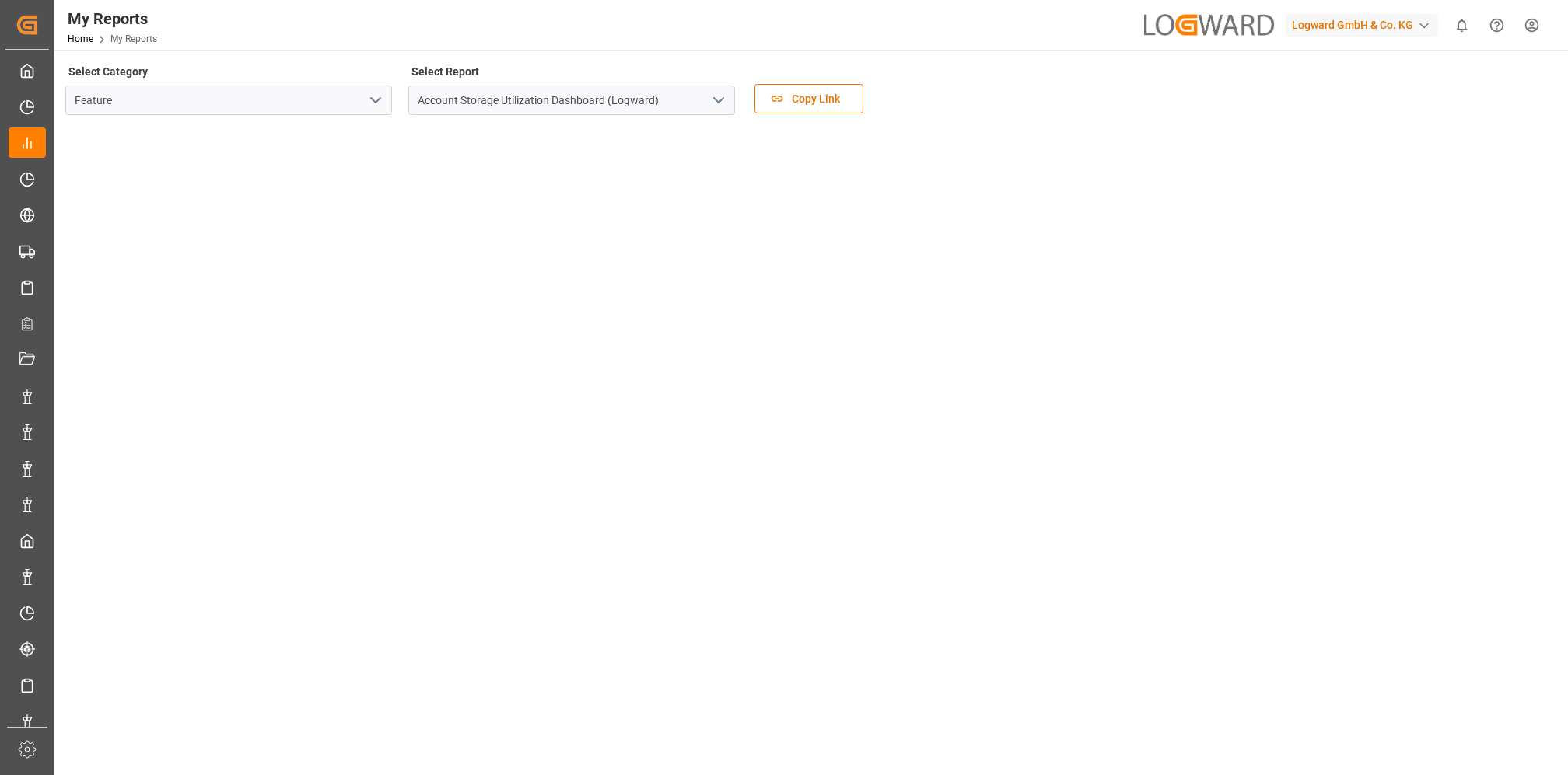
click at [720, 98] on icon "open menu" at bounding box center [718, 100] width 18 height 18
click at [374, 101] on polyline "open menu" at bounding box center [375, 100] width 10 height 4
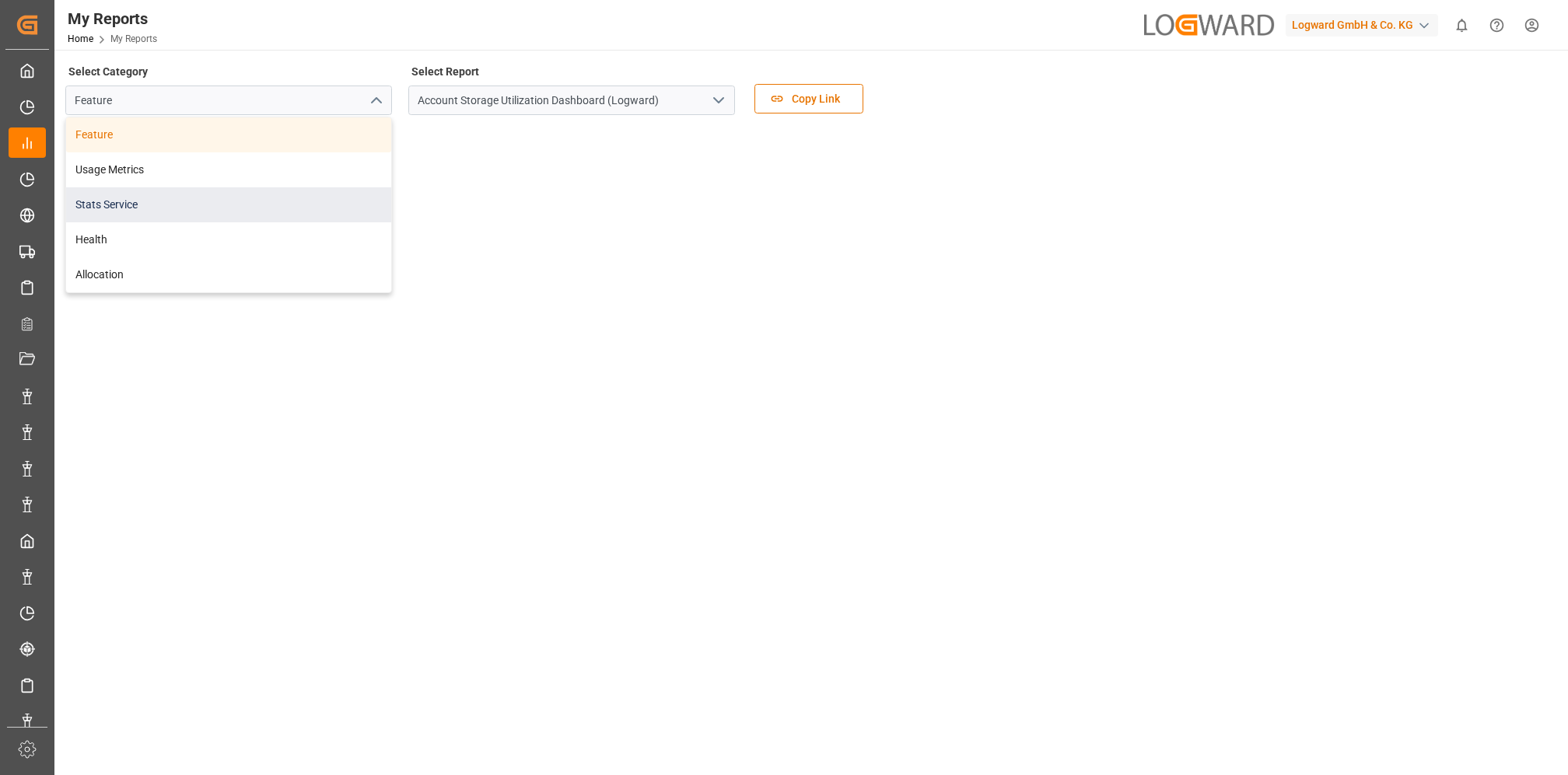
click at [125, 201] on div "Stats Service" at bounding box center [229, 204] width 325 height 35
